Goal: Transaction & Acquisition: Register for event/course

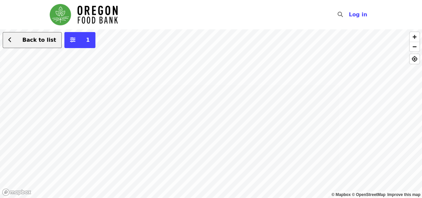
click at [44, 47] on button "Back to list" at bounding box center [32, 40] width 59 height 16
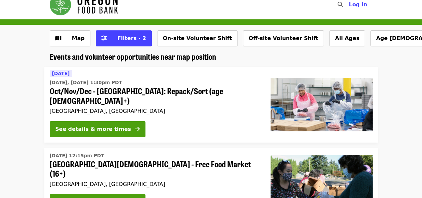
scroll to position [10, 0]
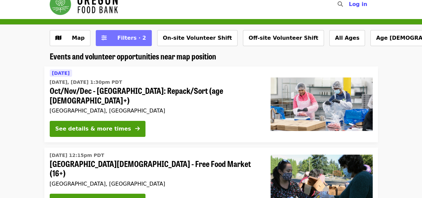
click at [128, 38] on span "Filters · 2" at bounding box center [131, 38] width 29 height 6
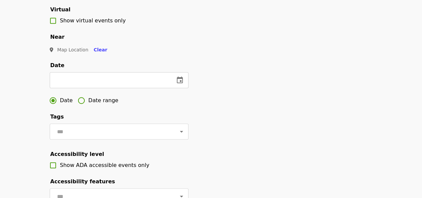
scroll to position [154, 0]
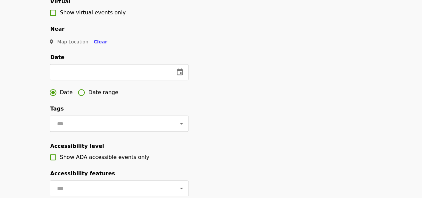
click at [60, 44] on span "Map Location" at bounding box center [72, 41] width 31 height 5
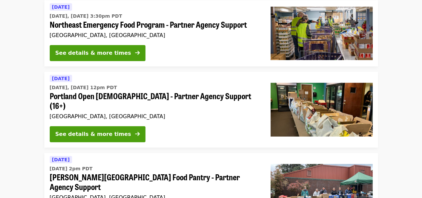
scroll to position [1102, 0]
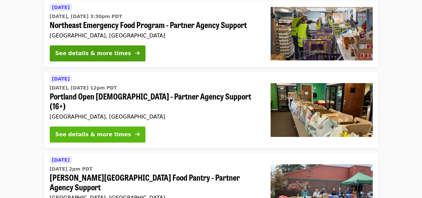
click at [99, 126] on button "See details & more times" at bounding box center [98, 134] width 96 height 16
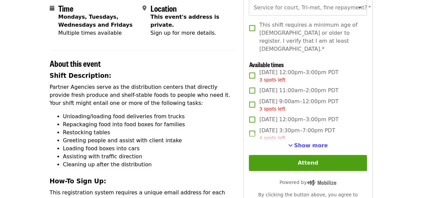
scroll to position [163, 0]
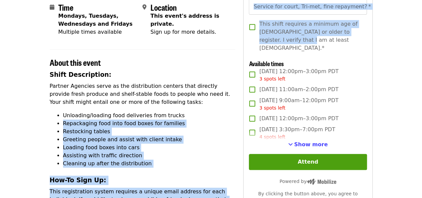
drag, startPoint x: 235, startPoint y: 113, endPoint x: 268, endPoint y: 38, distance: 81.6
click at [268, 38] on div "Time Mondays, Tuesdays, Wednesdays and Fridays Multiple times available Locatio…" at bounding box center [211, 165] width 323 height 530
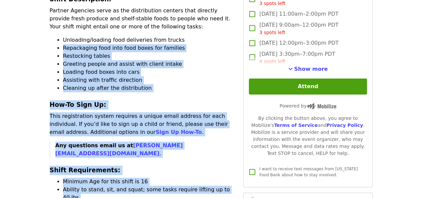
scroll to position [239, 0]
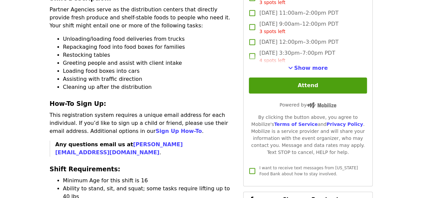
click at [268, 38] on span "[DATE] 12:00pm–3:00pm PDT" at bounding box center [298, 42] width 79 height 8
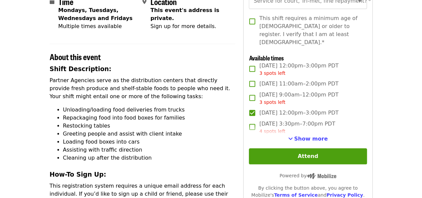
scroll to position [0, 0]
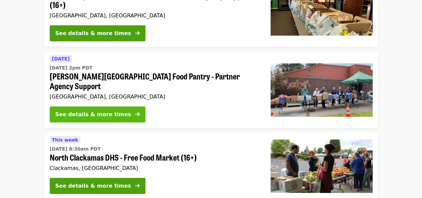
scroll to position [873, 0]
